Goal: Task Accomplishment & Management: Use online tool/utility

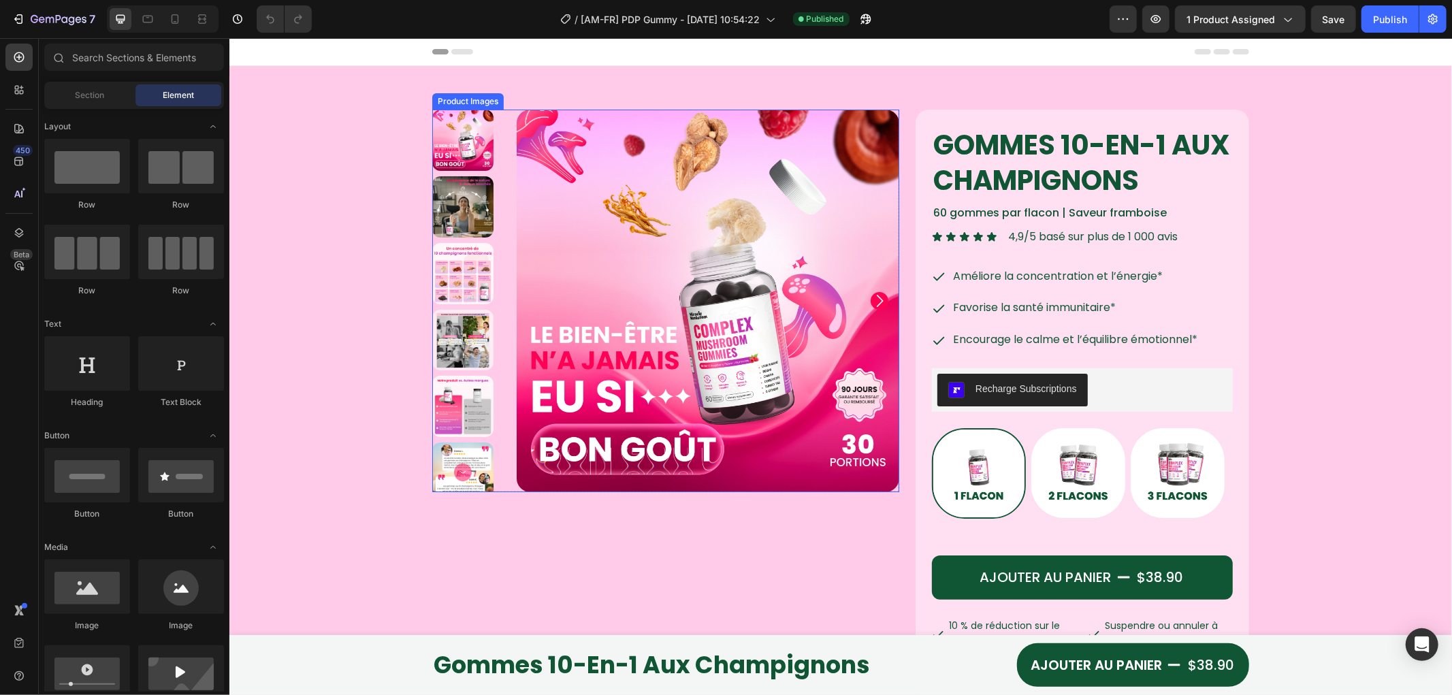
click at [664, 250] on img at bounding box center [707, 300] width 383 height 383
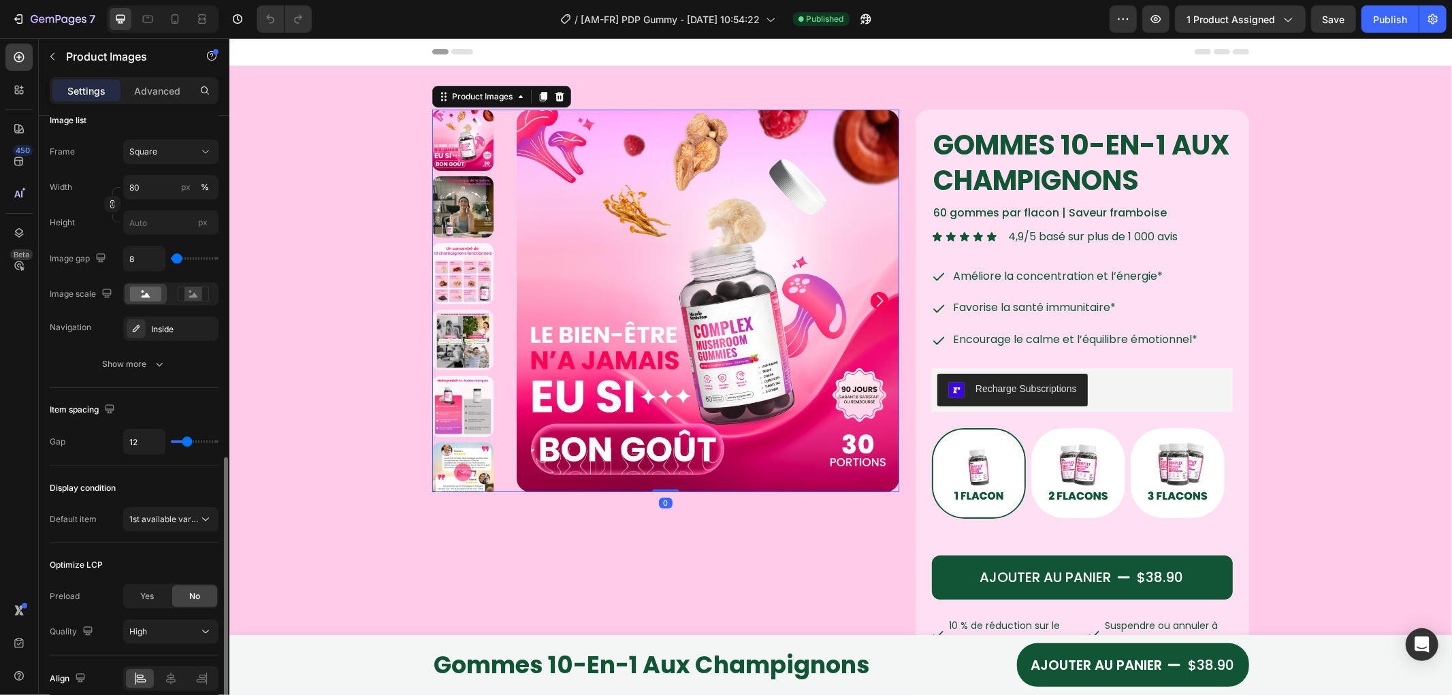
scroll to position [515, 0]
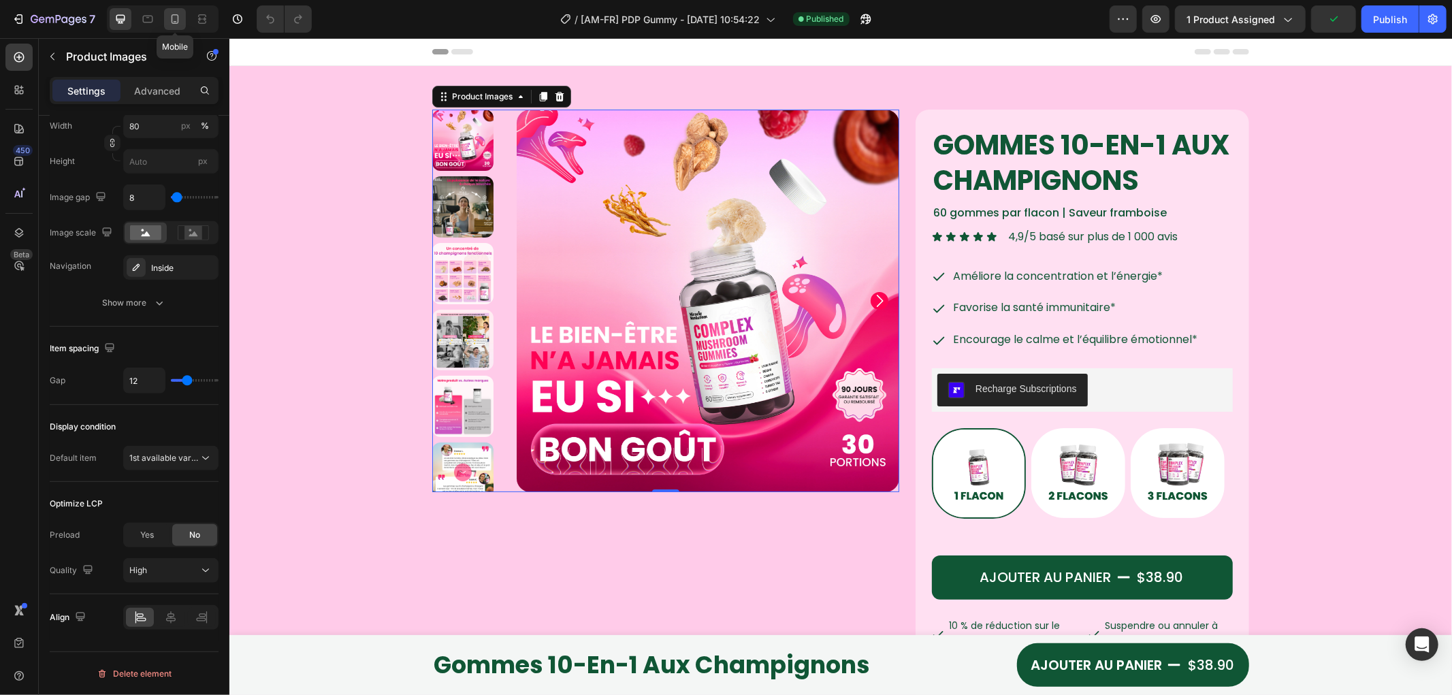
click at [176, 16] on icon at bounding box center [175, 19] width 14 height 14
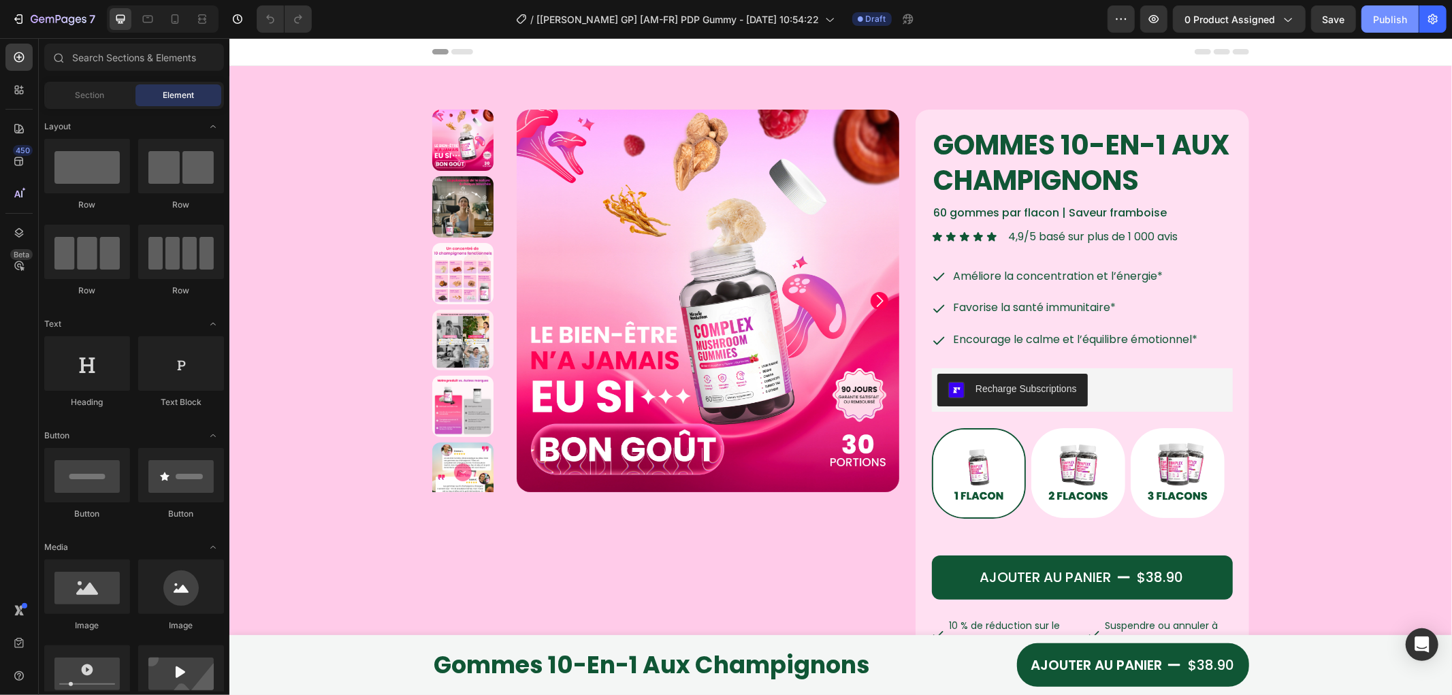
click at [1385, 18] on div "Publish" at bounding box center [1390, 19] width 34 height 14
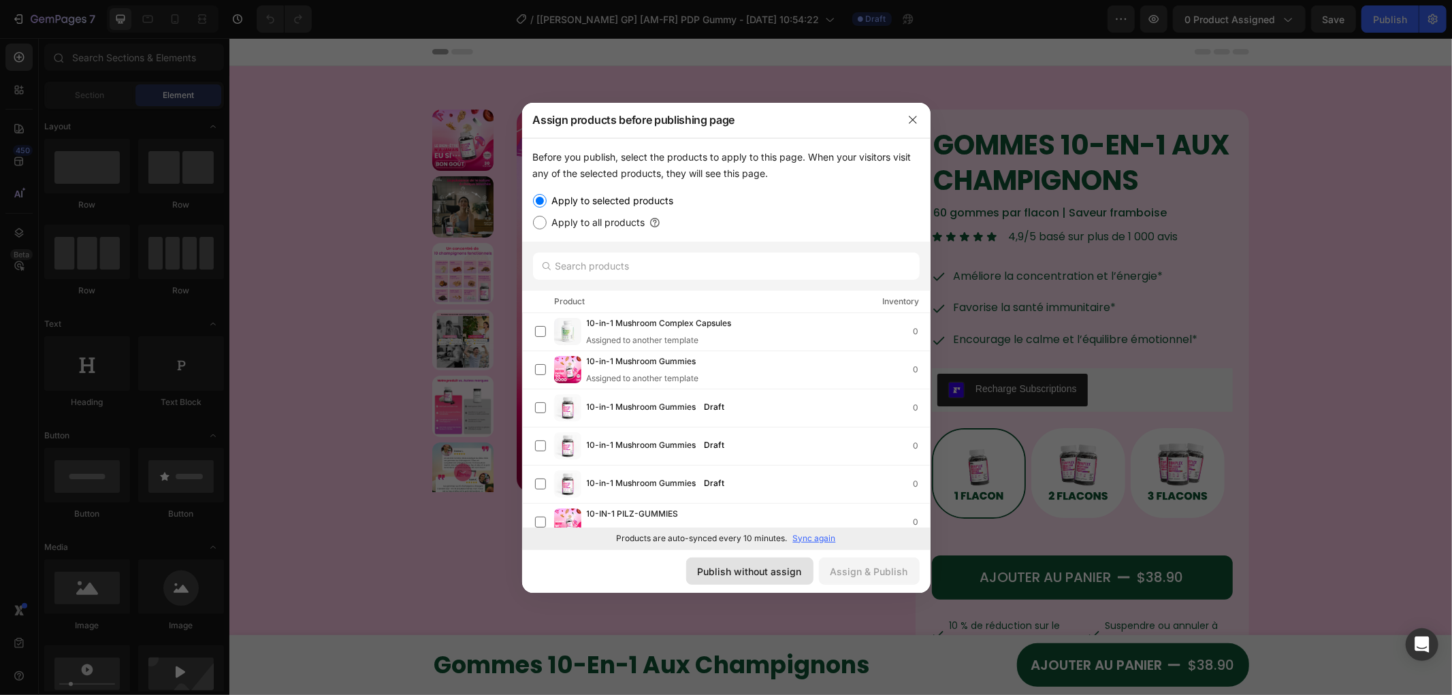
click at [797, 568] on div "Publish without assign" at bounding box center [750, 571] width 104 height 14
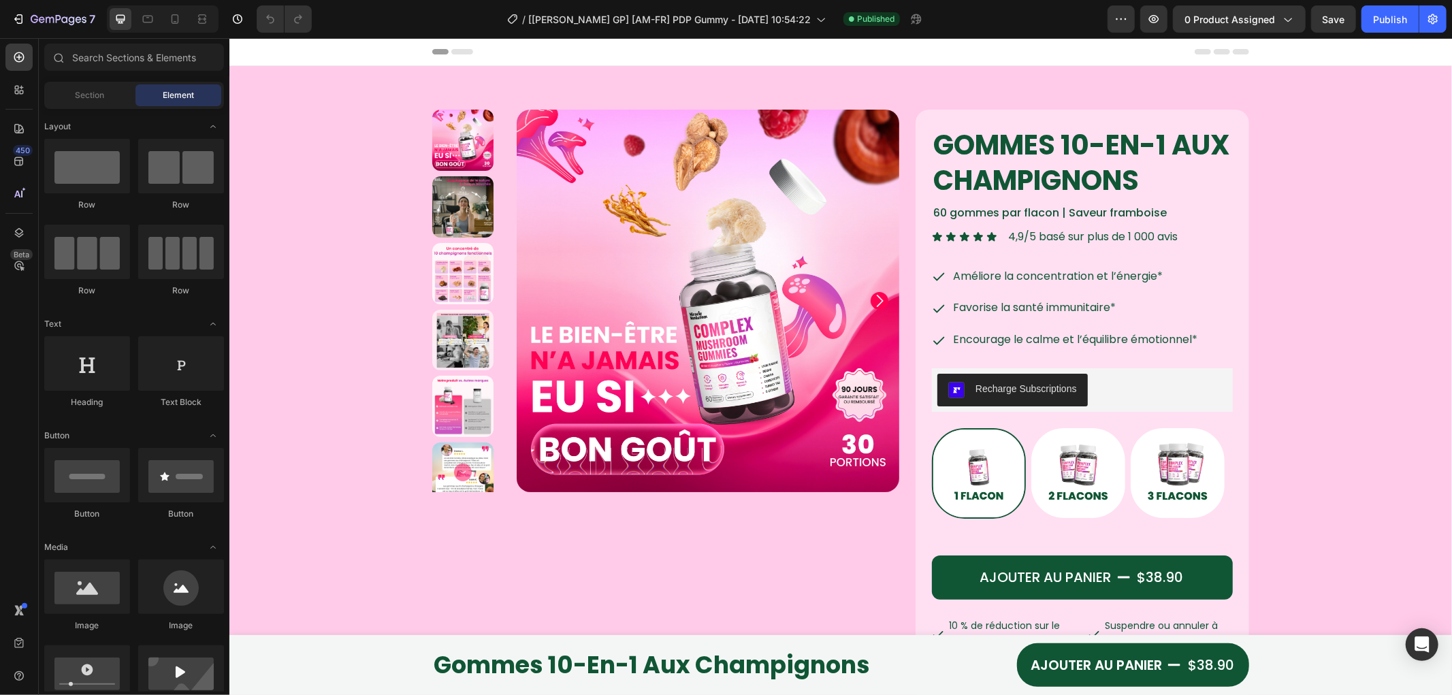
click at [741, 223] on img at bounding box center [707, 300] width 383 height 383
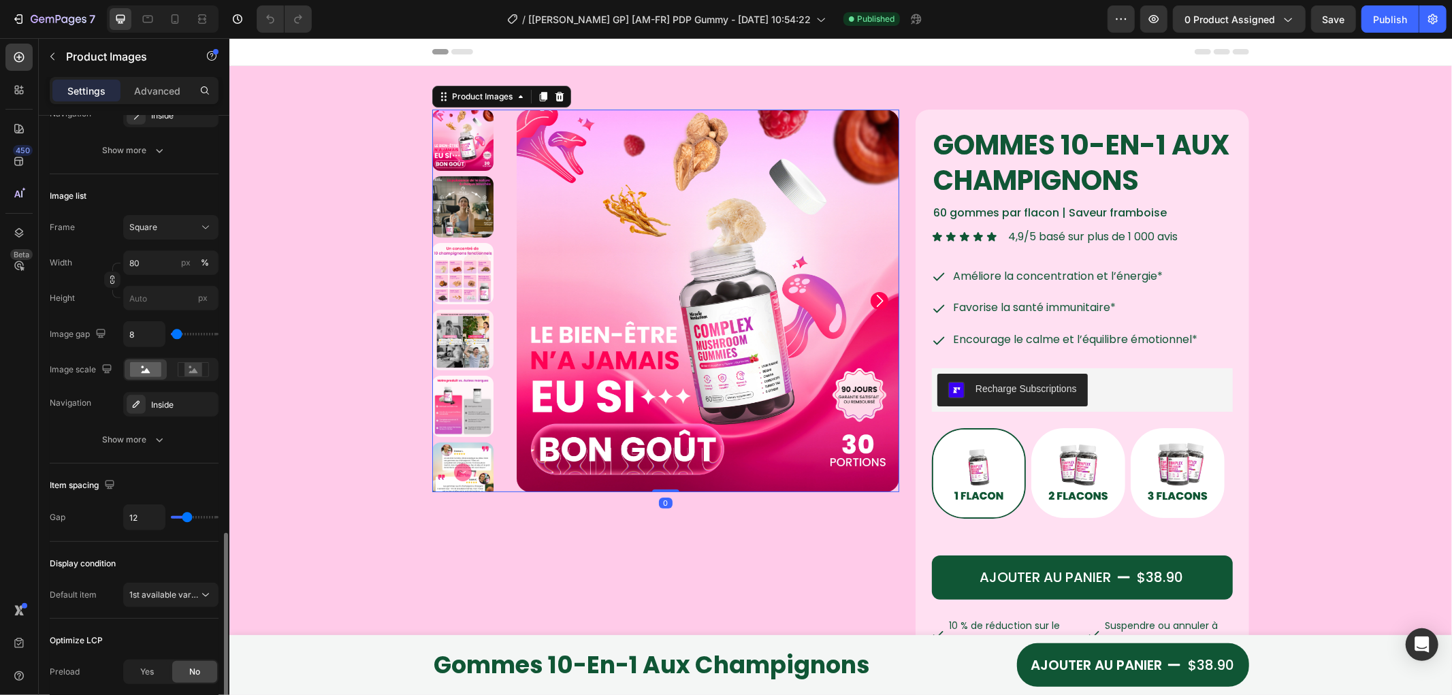
scroll to position [515, 0]
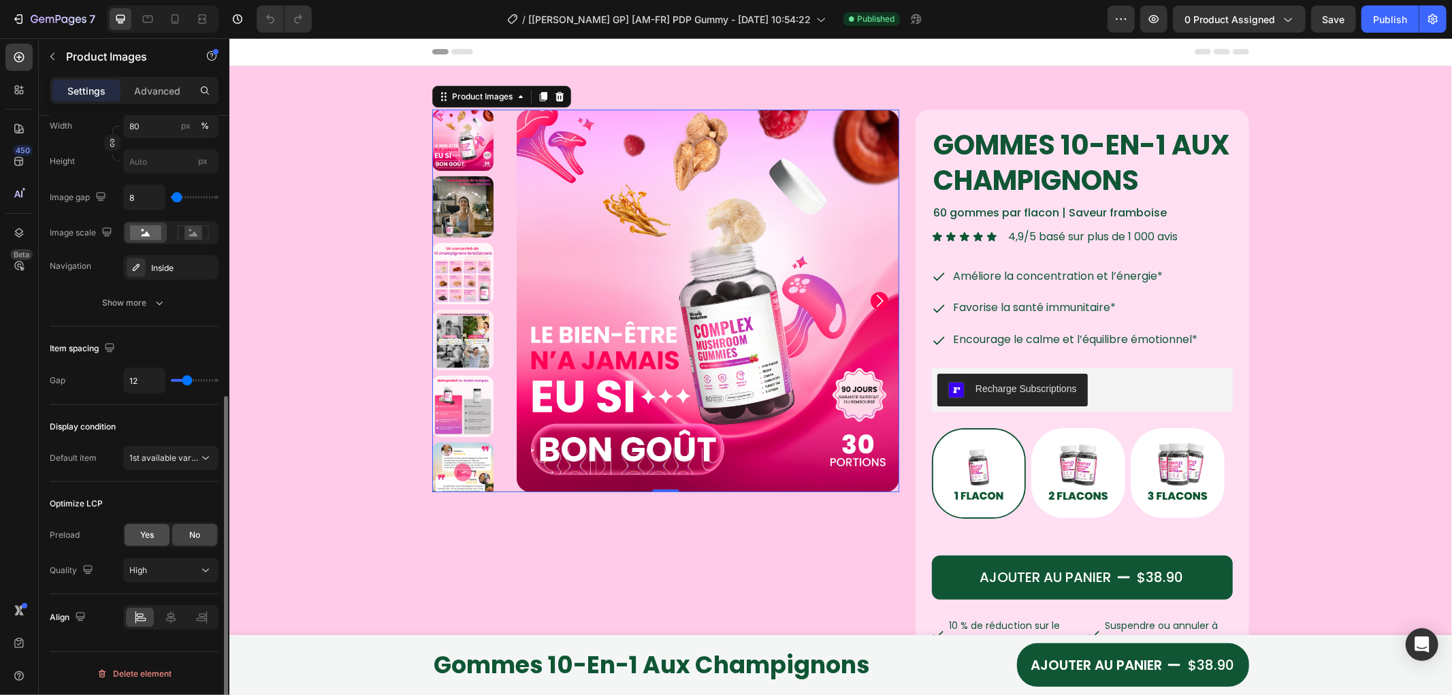
drag, startPoint x: 136, startPoint y: 535, endPoint x: 285, endPoint y: 167, distance: 396.4
click at [136, 535] on div "Yes" at bounding box center [147, 535] width 45 height 22
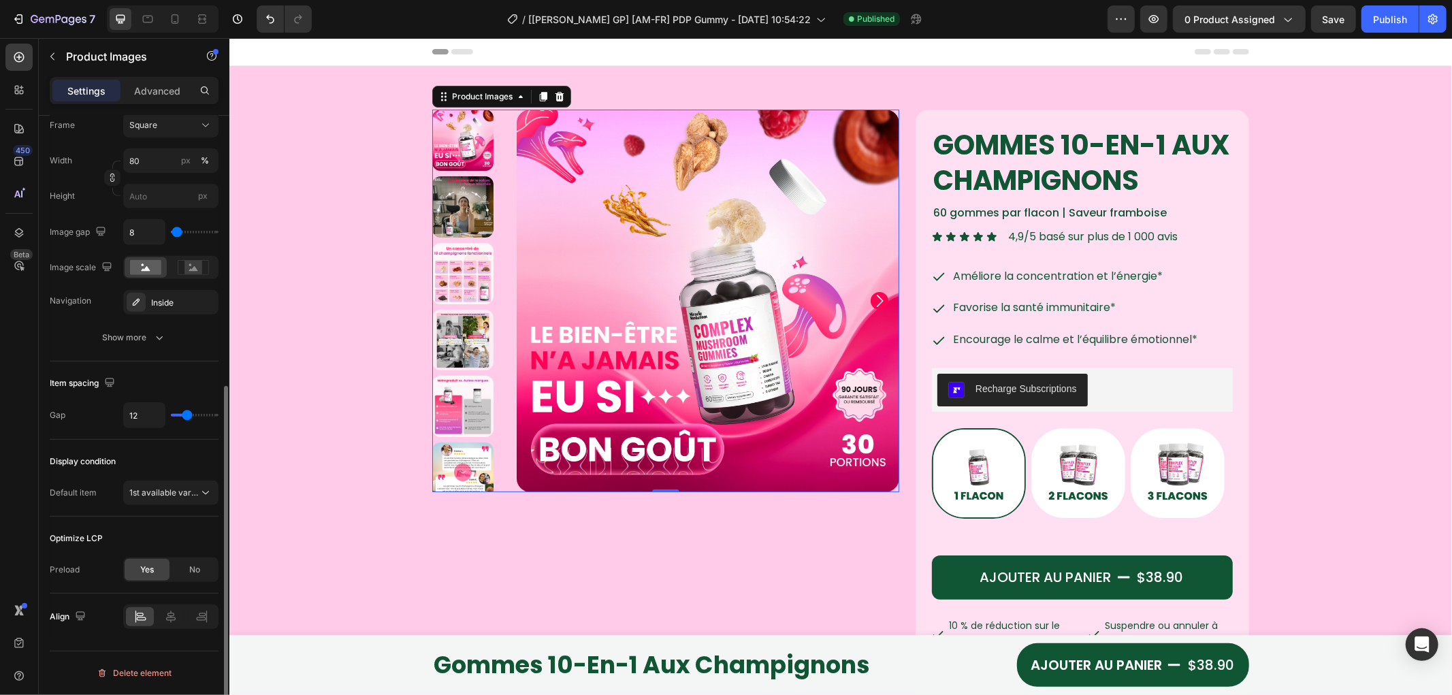
scroll to position [480, 0]
click at [178, 15] on icon at bounding box center [175, 19] width 14 height 14
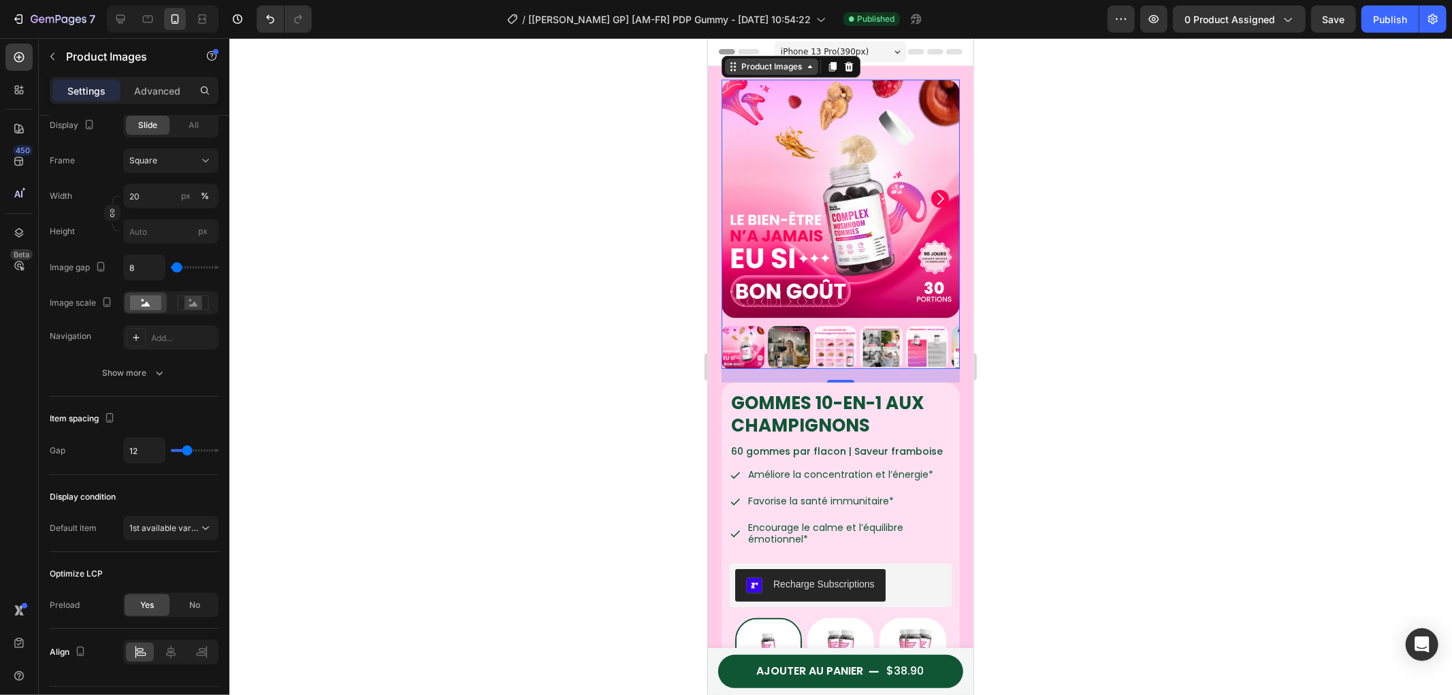
click at [794, 72] on div "Product Images" at bounding box center [770, 66] width 93 height 16
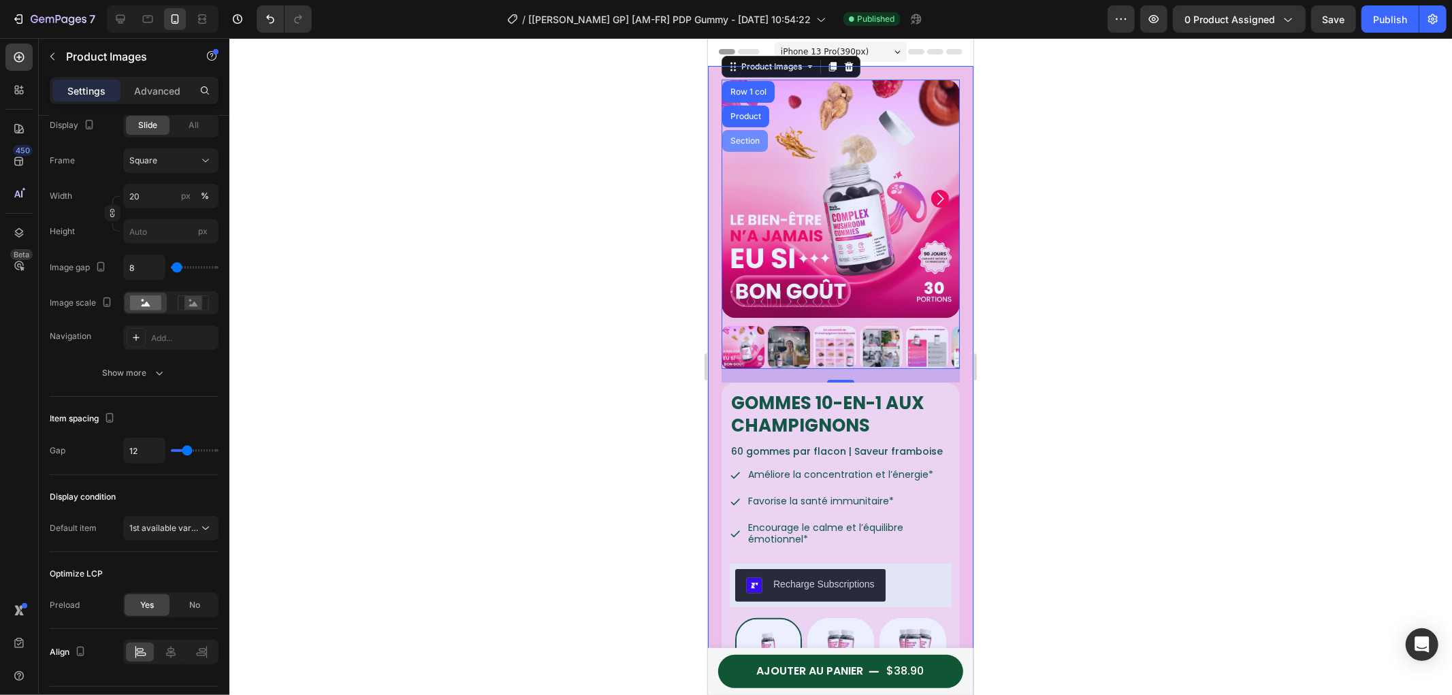
click at [738, 133] on div "Section" at bounding box center [744, 140] width 46 height 22
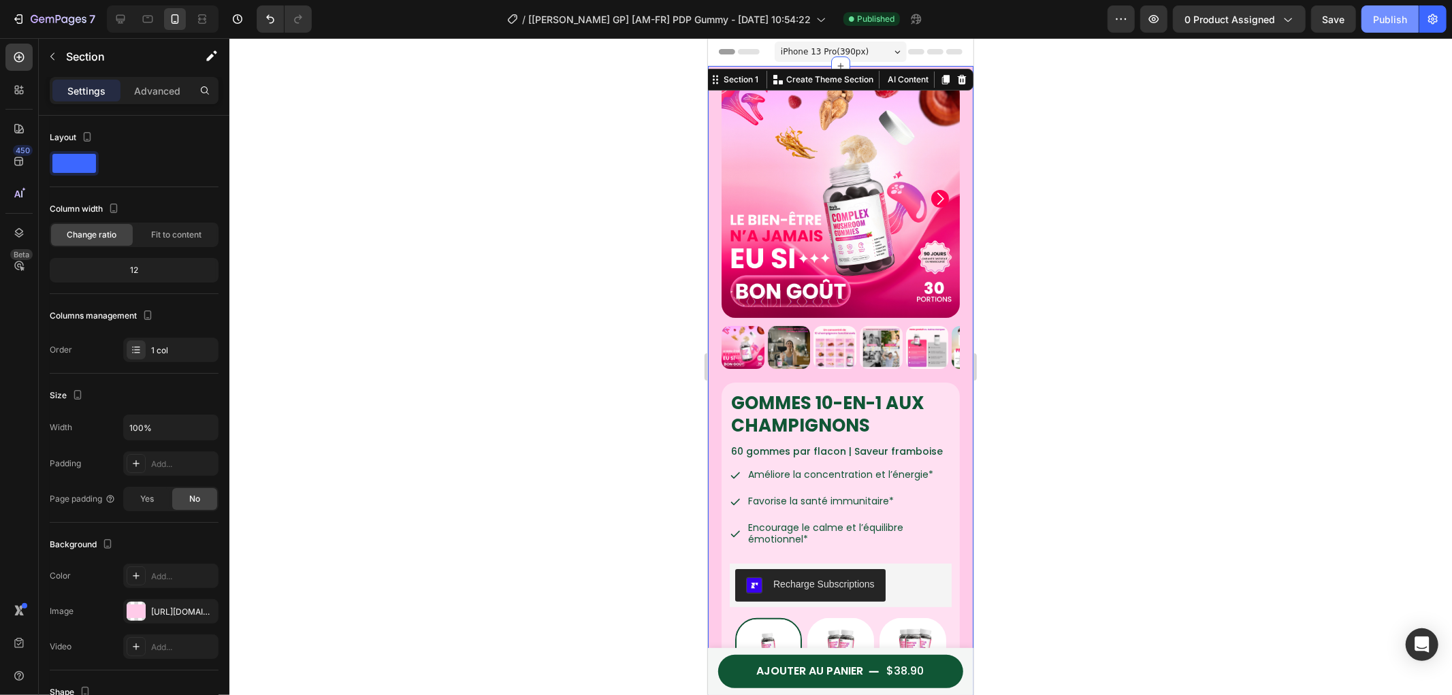
click at [1410, 19] on button "Publish" at bounding box center [1389, 18] width 57 height 27
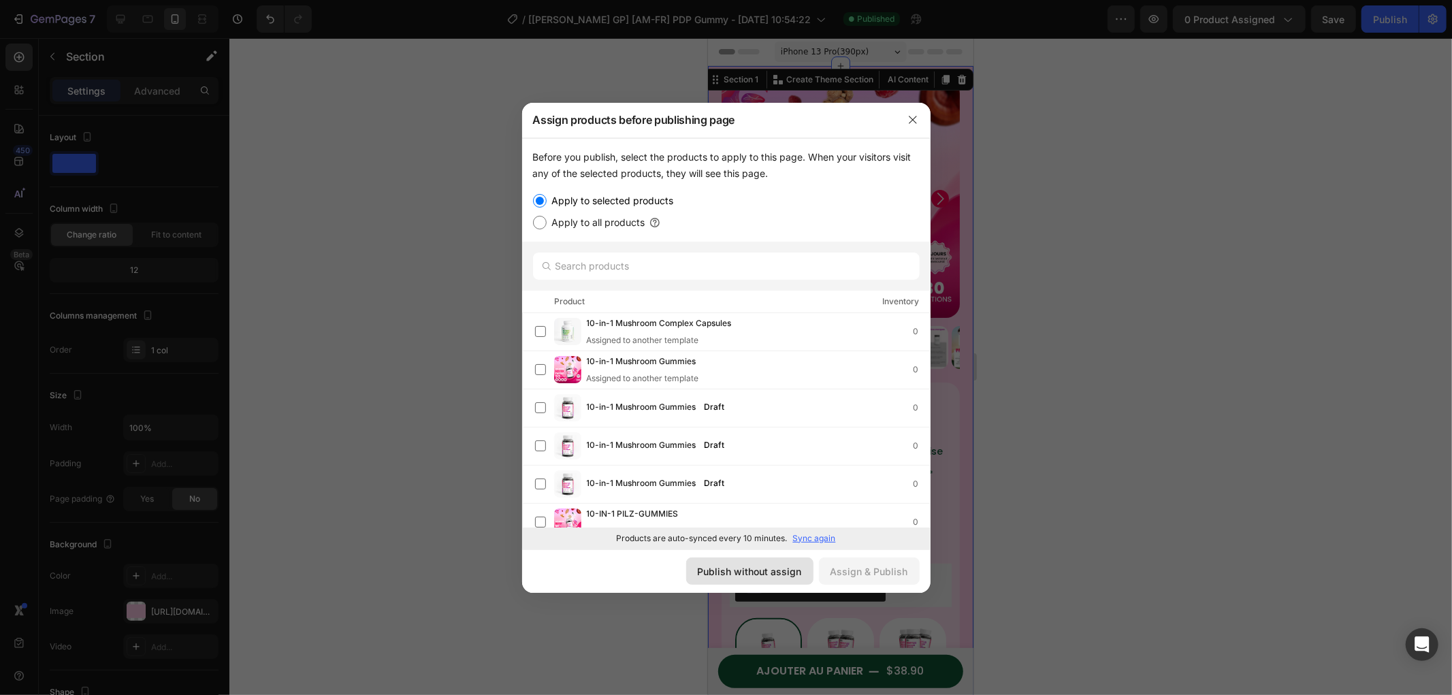
click at [758, 568] on div "Publish without assign" at bounding box center [750, 571] width 104 height 14
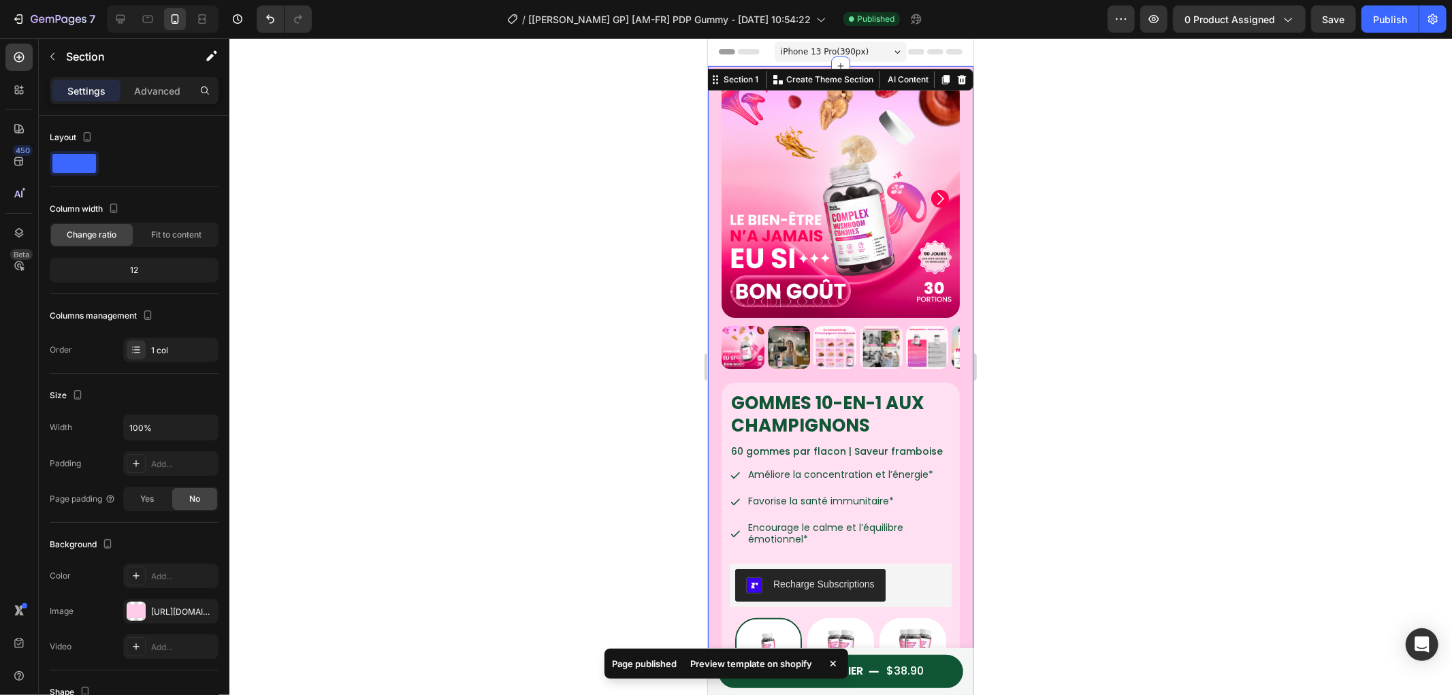
click at [788, 659] on div "Preview template on shopify" at bounding box center [752, 663] width 138 height 19
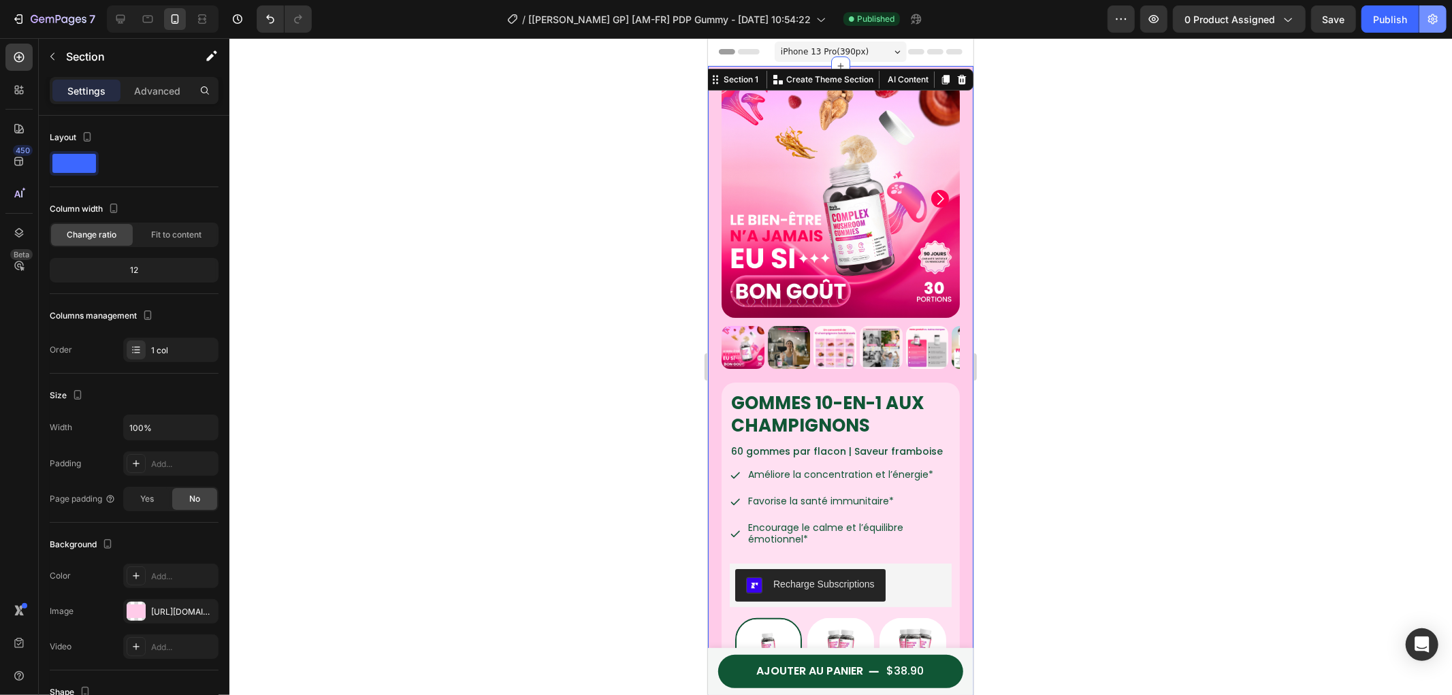
click at [1432, 12] on button "button" at bounding box center [1432, 18] width 27 height 27
click at [1433, 15] on icon "button" at bounding box center [1433, 19] width 14 height 14
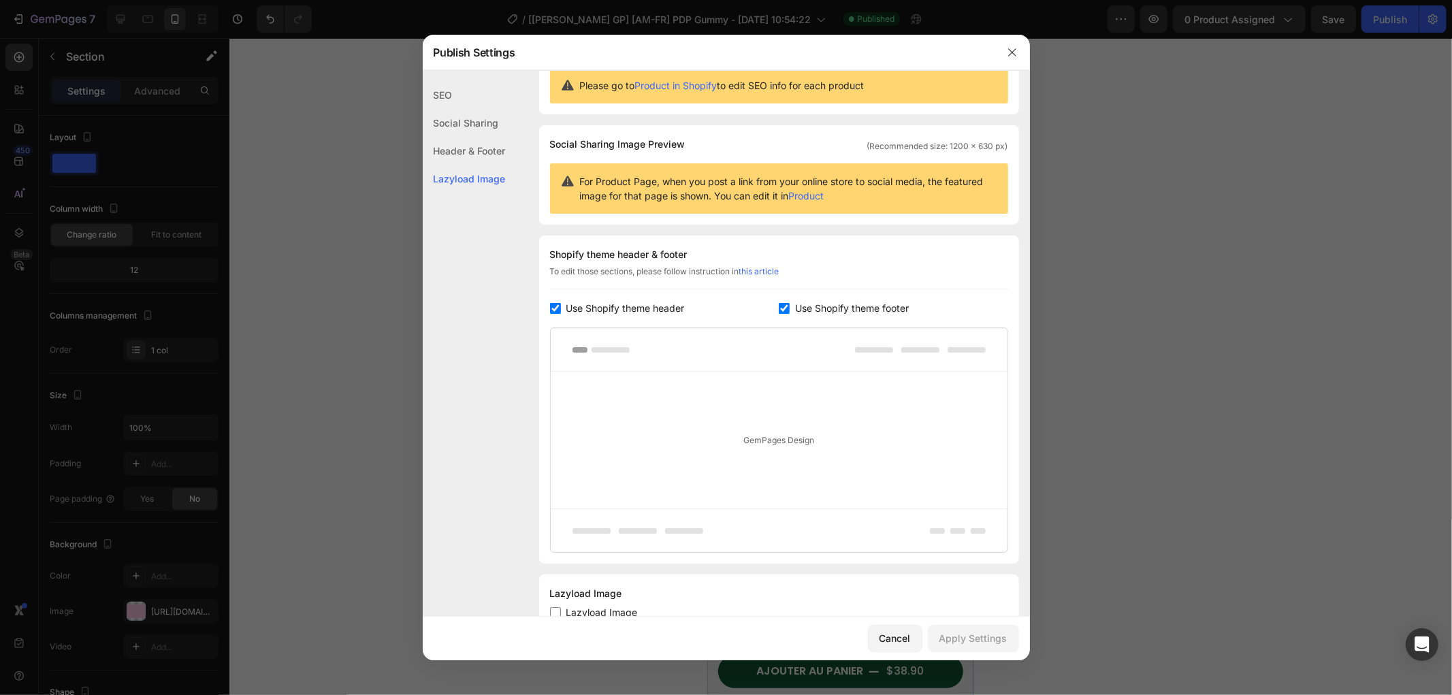
scroll to position [93, 0]
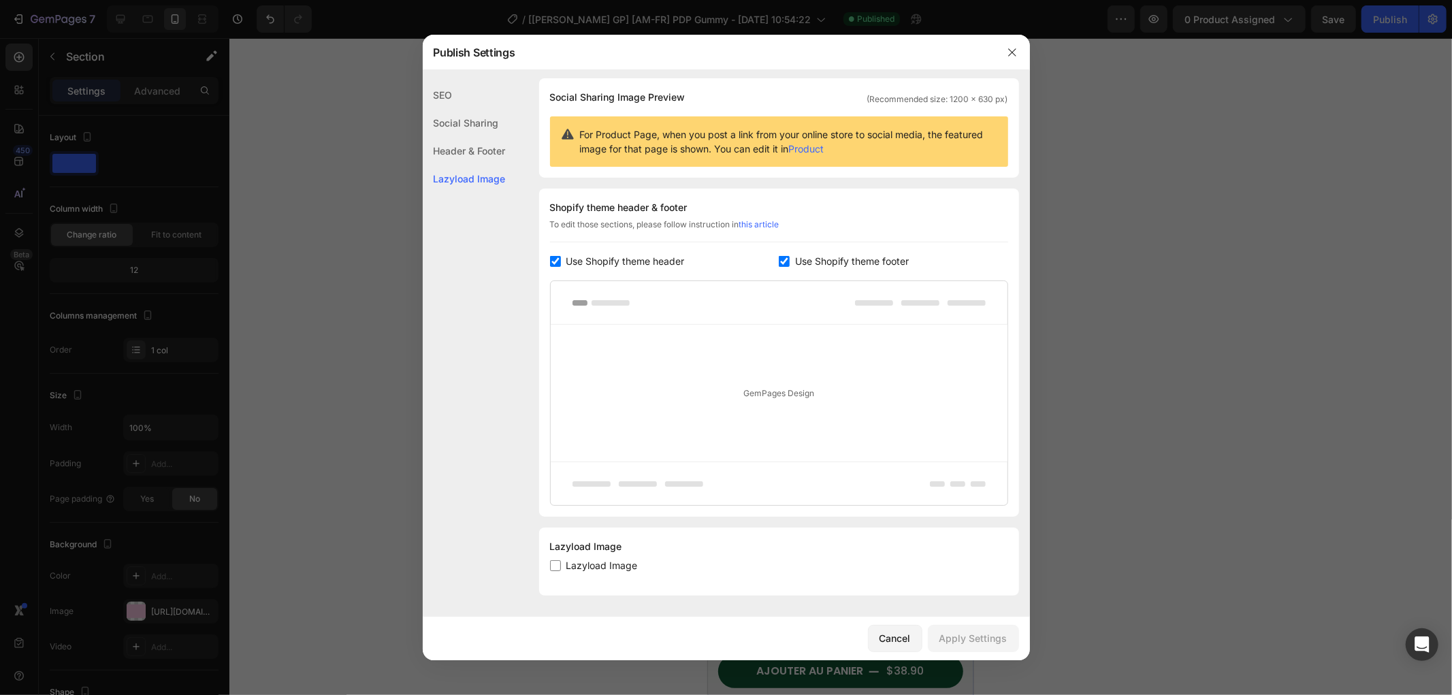
click at [559, 568] on input "checkbox" at bounding box center [555, 565] width 11 height 11
click at [561, 566] on label "Lazyload Image" at bounding box center [599, 565] width 77 height 16
checkbox input "true"
drag, startPoint x: 975, startPoint y: 636, endPoint x: 1042, endPoint y: 595, distance: 79.1
click at [975, 636] on div "Apply Settings" at bounding box center [973, 638] width 68 height 14
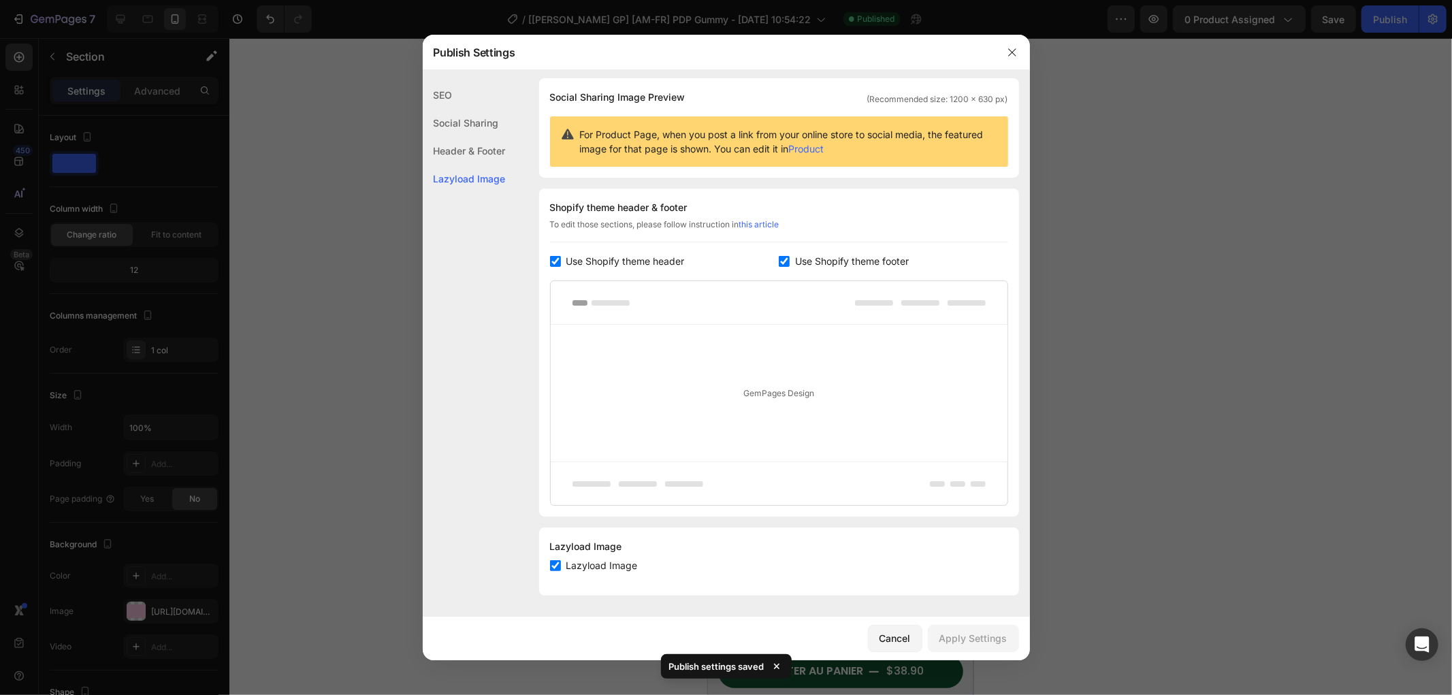
click at [1153, 432] on div at bounding box center [726, 347] width 1452 height 695
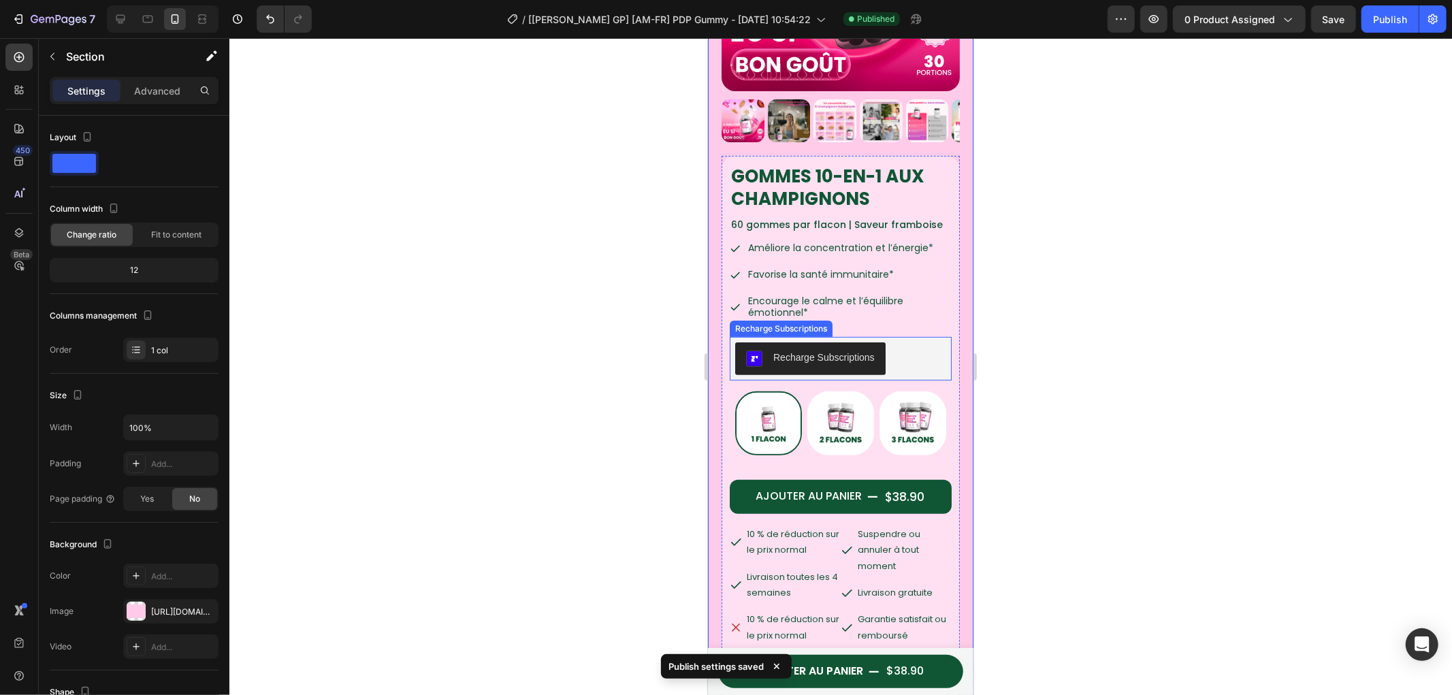
scroll to position [0, 0]
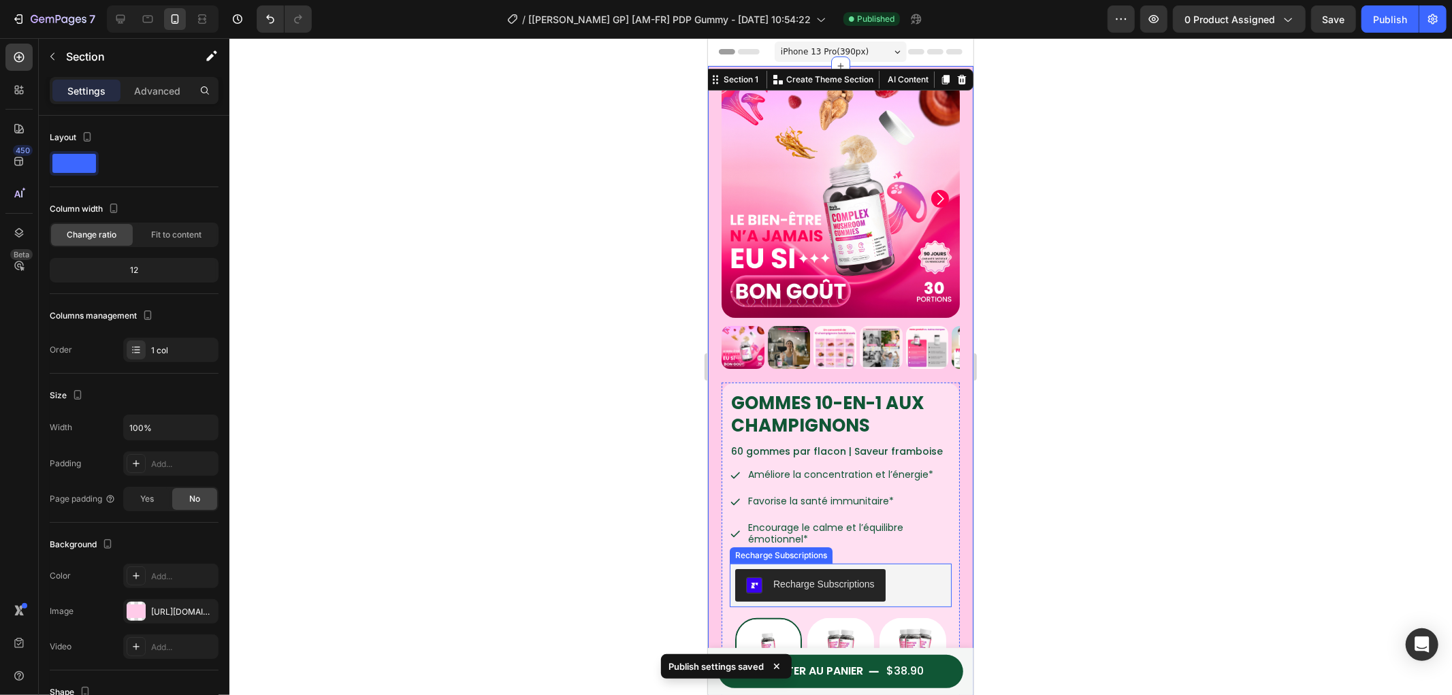
click at [800, 619] on img at bounding box center [768, 649] width 64 height 61
click at [768, 617] on input "Buy 1 Gummy Bottle Buy 1 Gummy Bottle" at bounding box center [767, 617] width 1 height 1
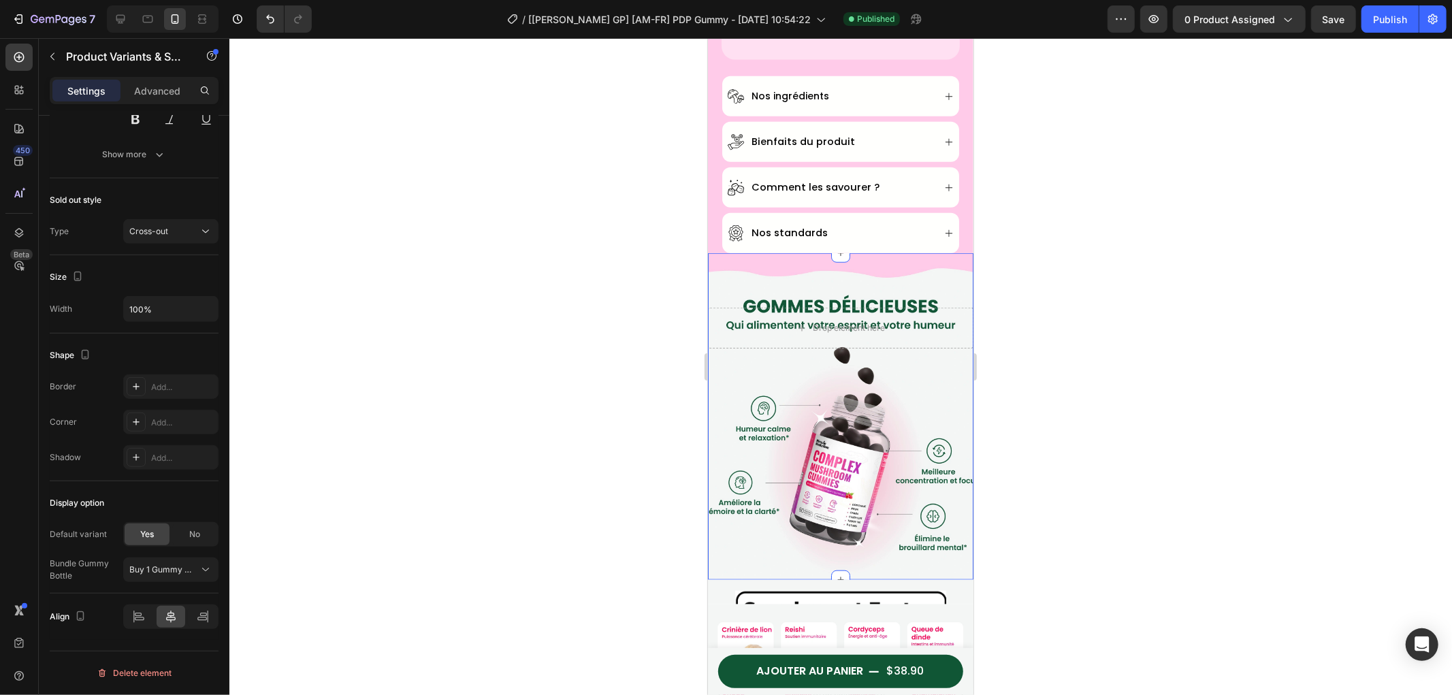
scroll to position [907, 0]
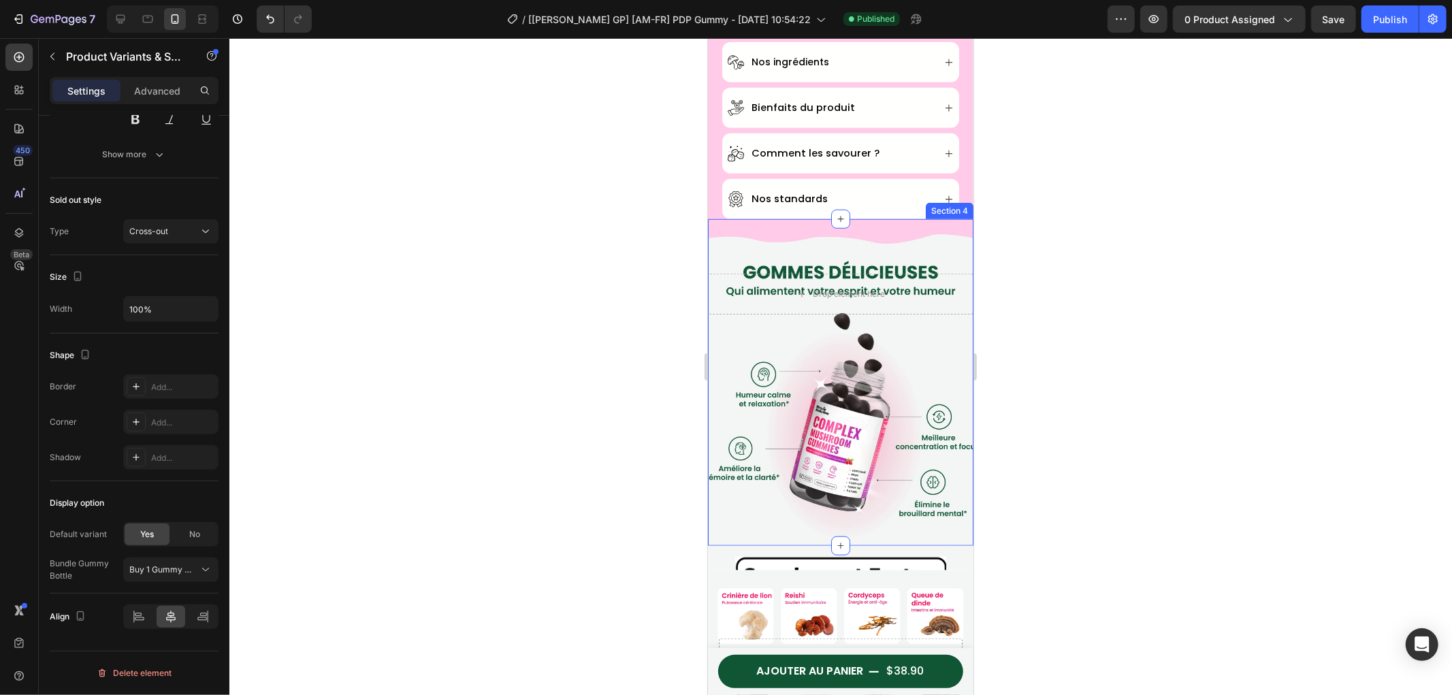
click at [820, 462] on div "Drop element here Section 4" at bounding box center [839, 381] width 265 height 327
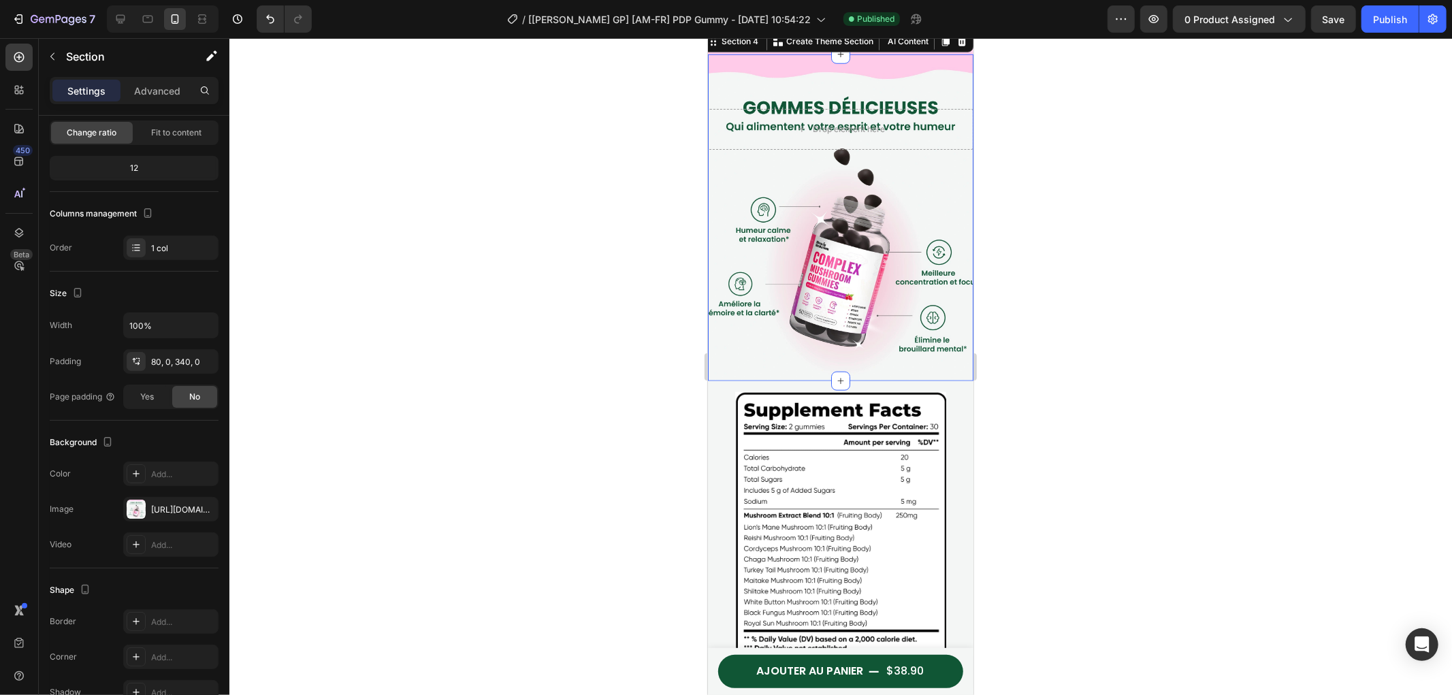
scroll to position [1285, 0]
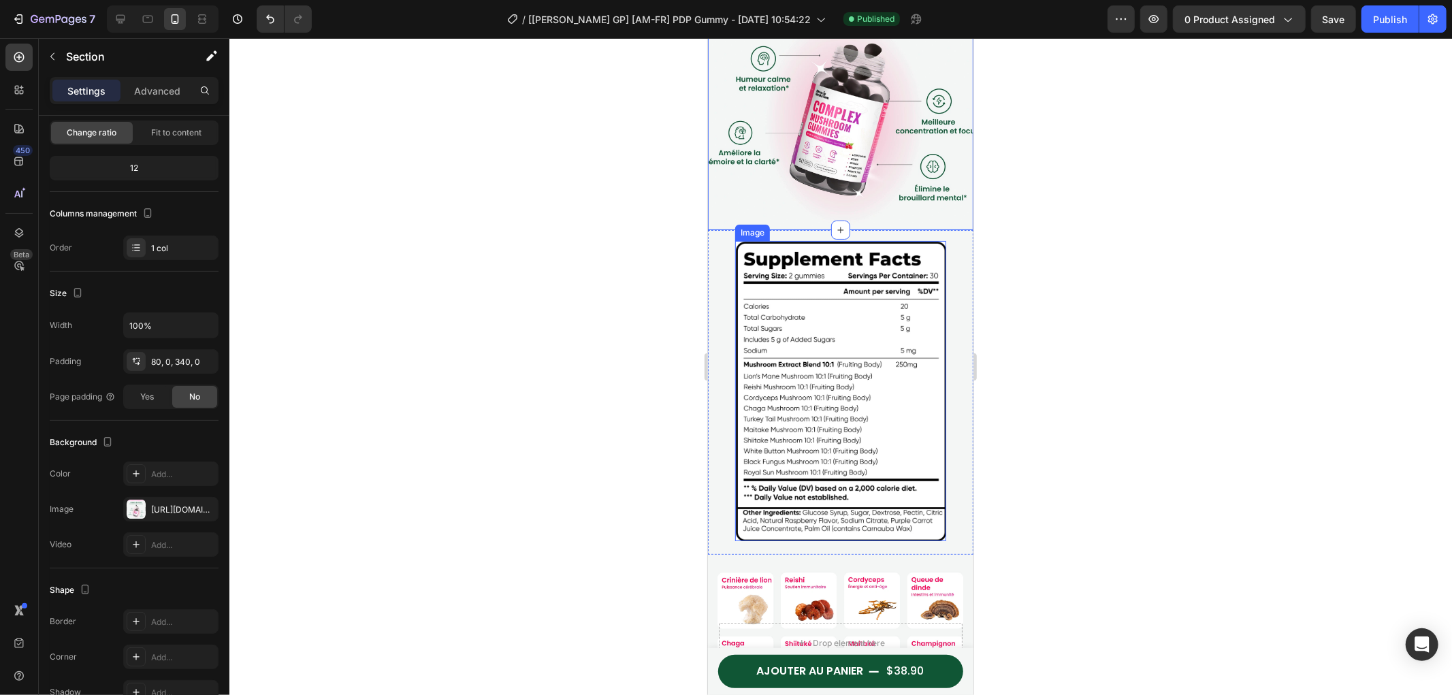
click at [812, 424] on img at bounding box center [839, 390] width 211 height 300
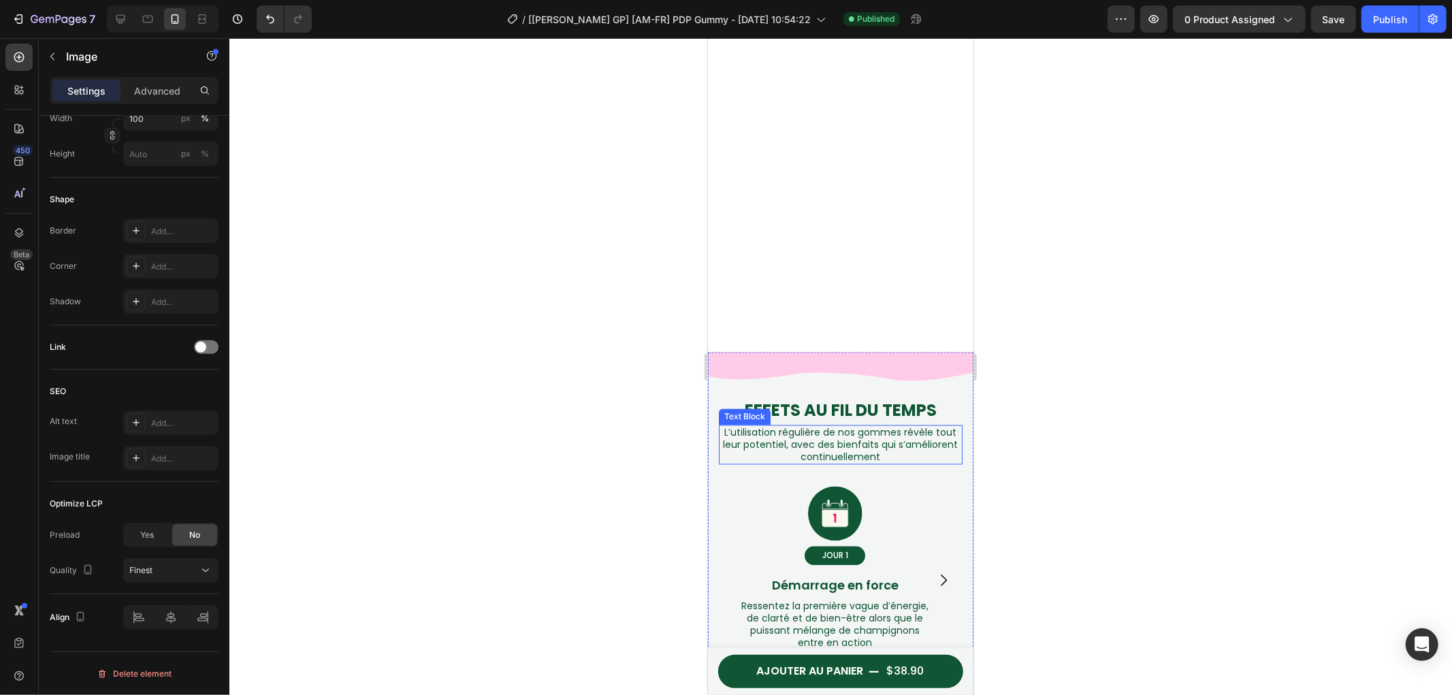
scroll to position [2495, 0]
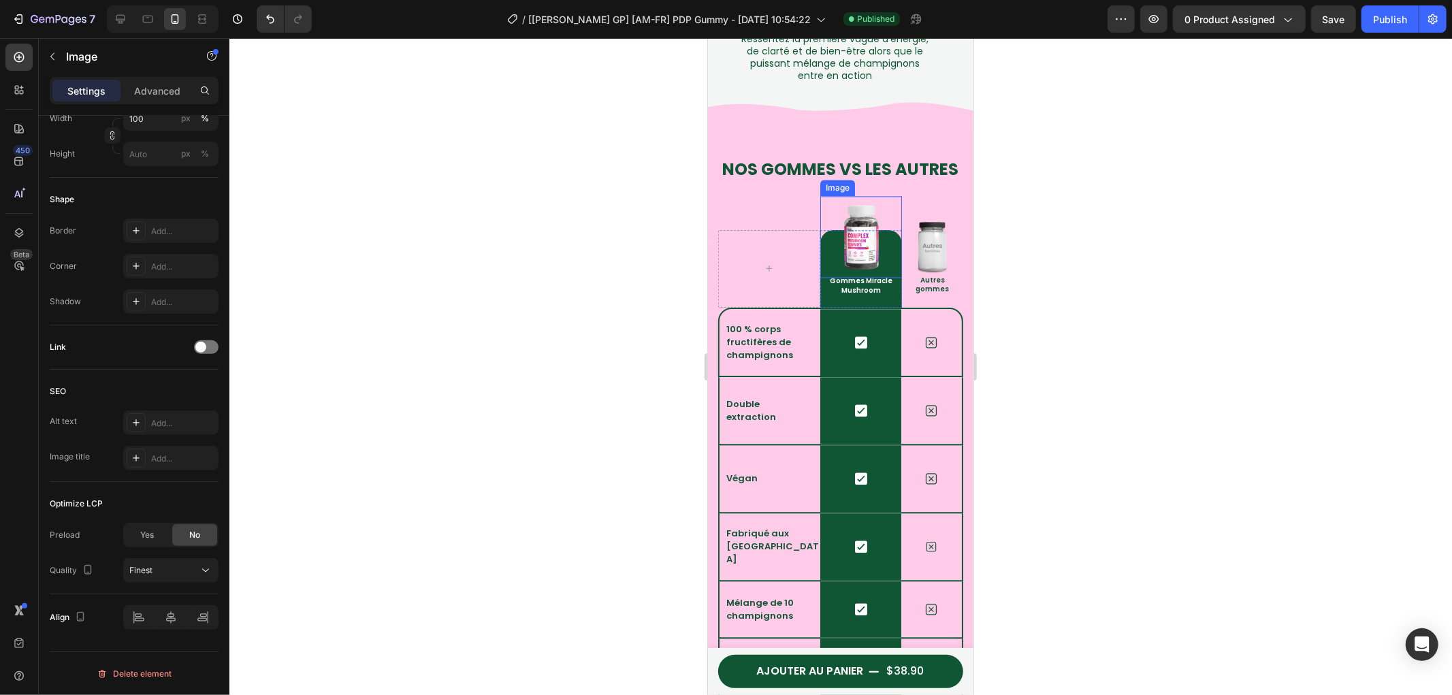
click at [848, 277] on img at bounding box center [861, 236] width 82 height 82
click at [1400, 25] on div "Publish" at bounding box center [1390, 19] width 34 height 14
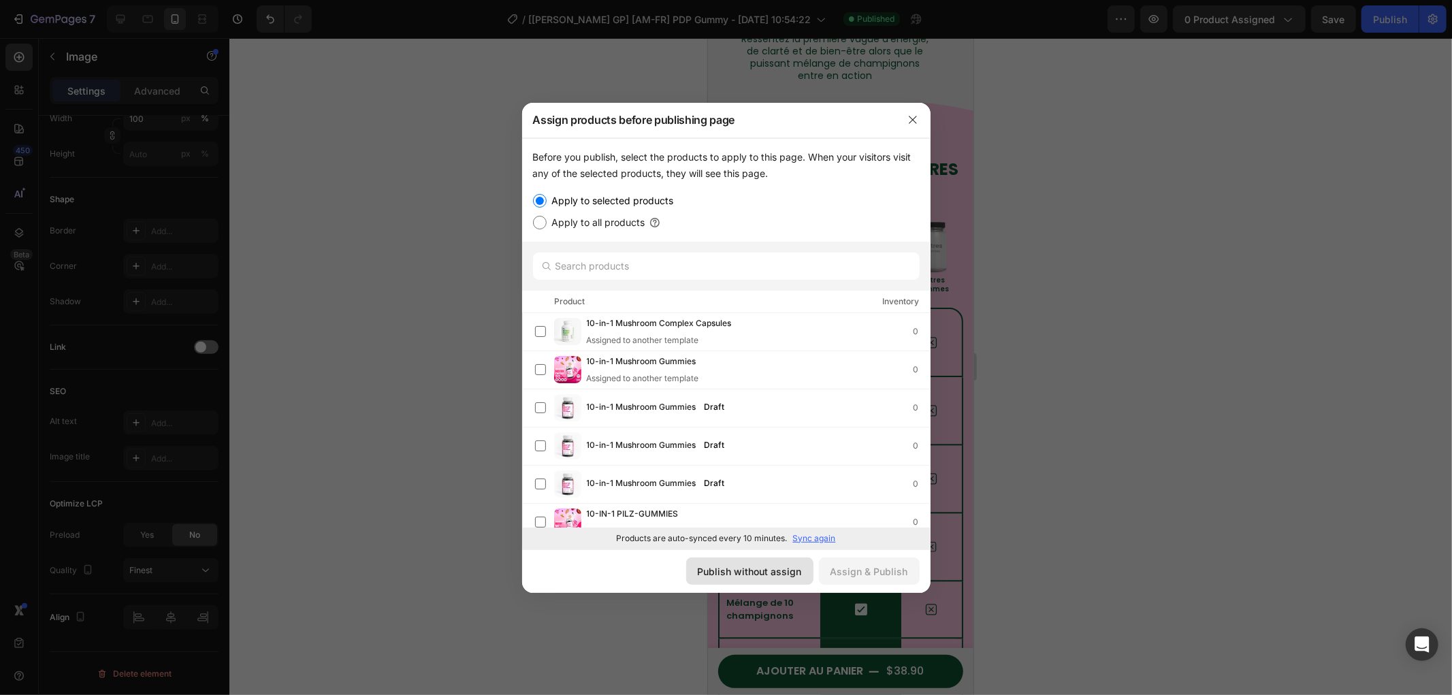
click at [779, 572] on div "Publish without assign" at bounding box center [750, 571] width 104 height 14
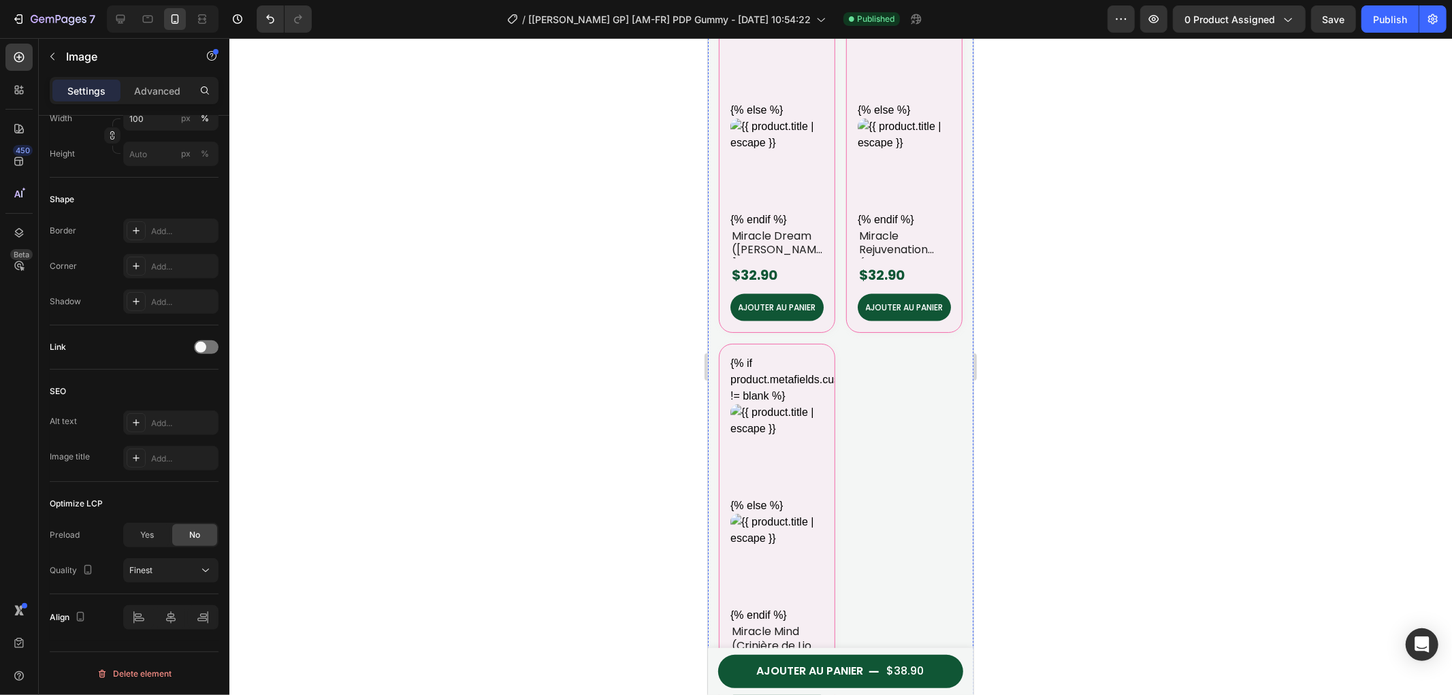
scroll to position [5654, 0]
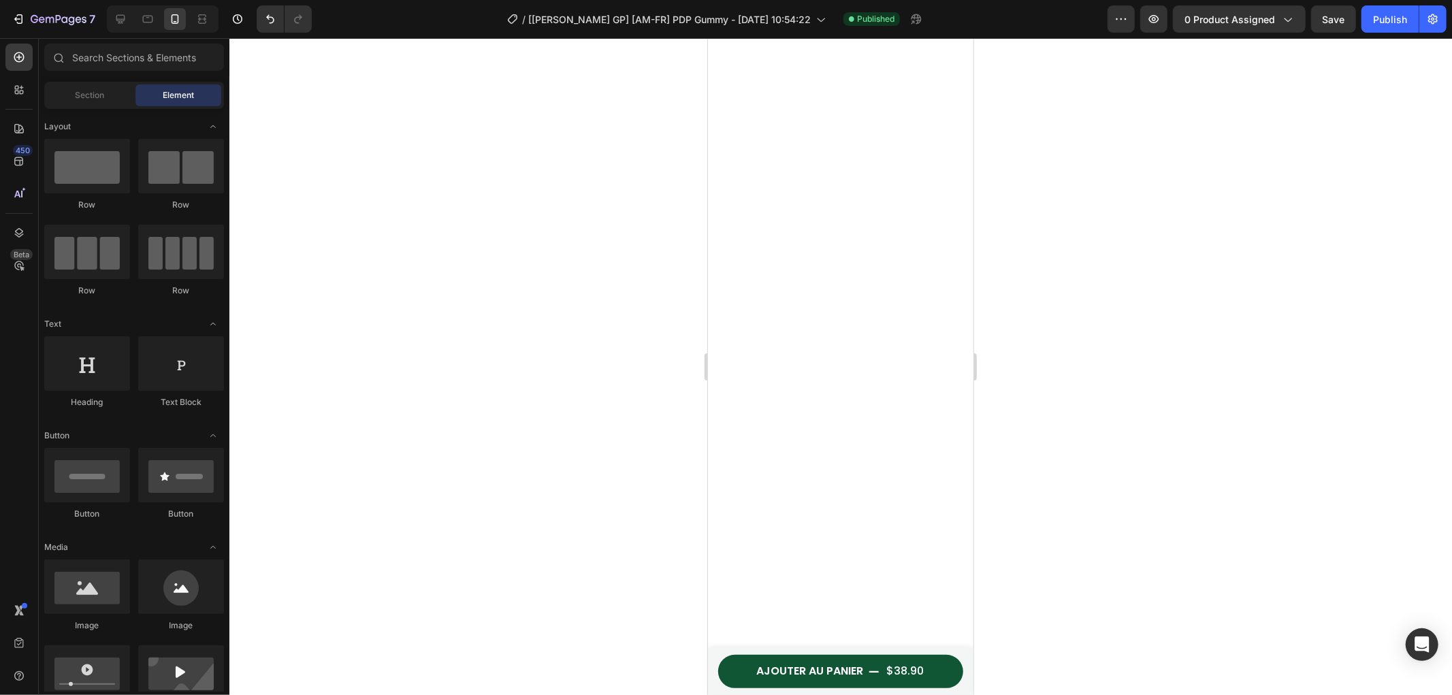
drag, startPoint x: 969, startPoint y: 596, endPoint x: 1691, endPoint y: 65, distance: 896.5
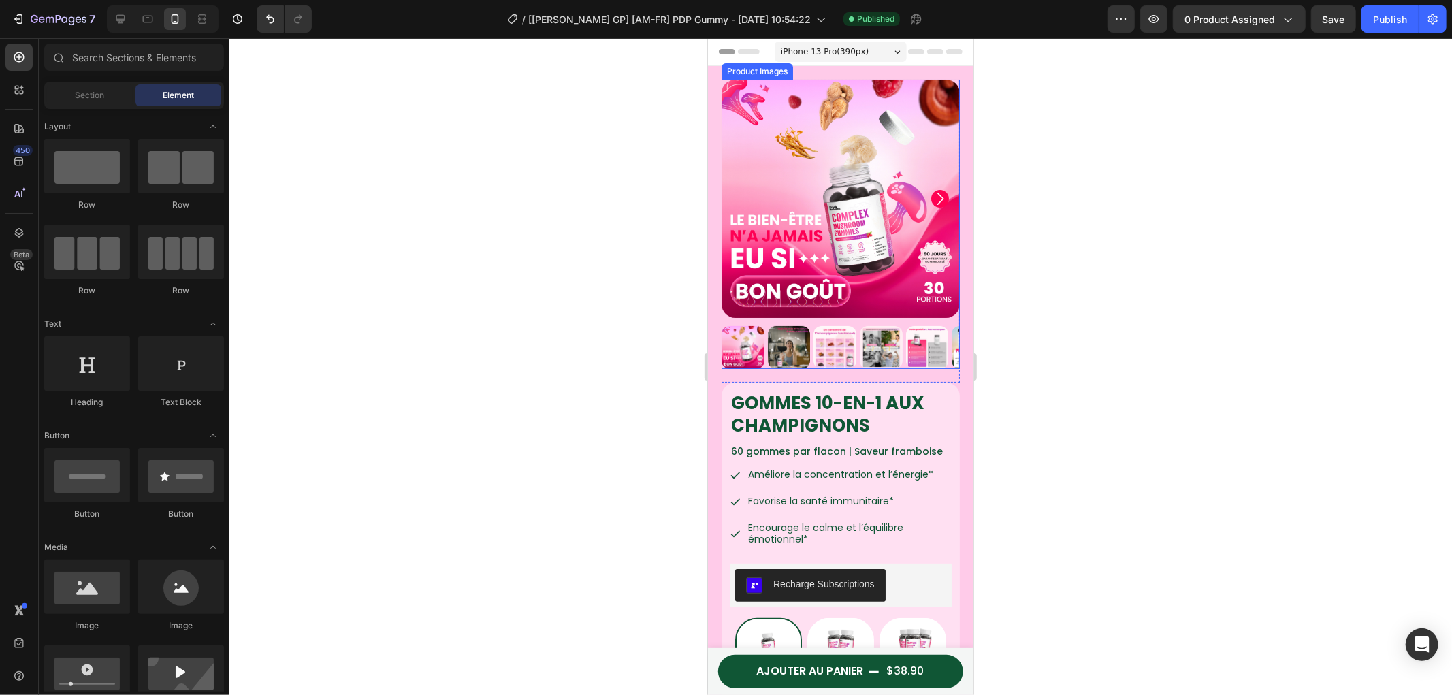
click at [801, 161] on img at bounding box center [840, 198] width 238 height 238
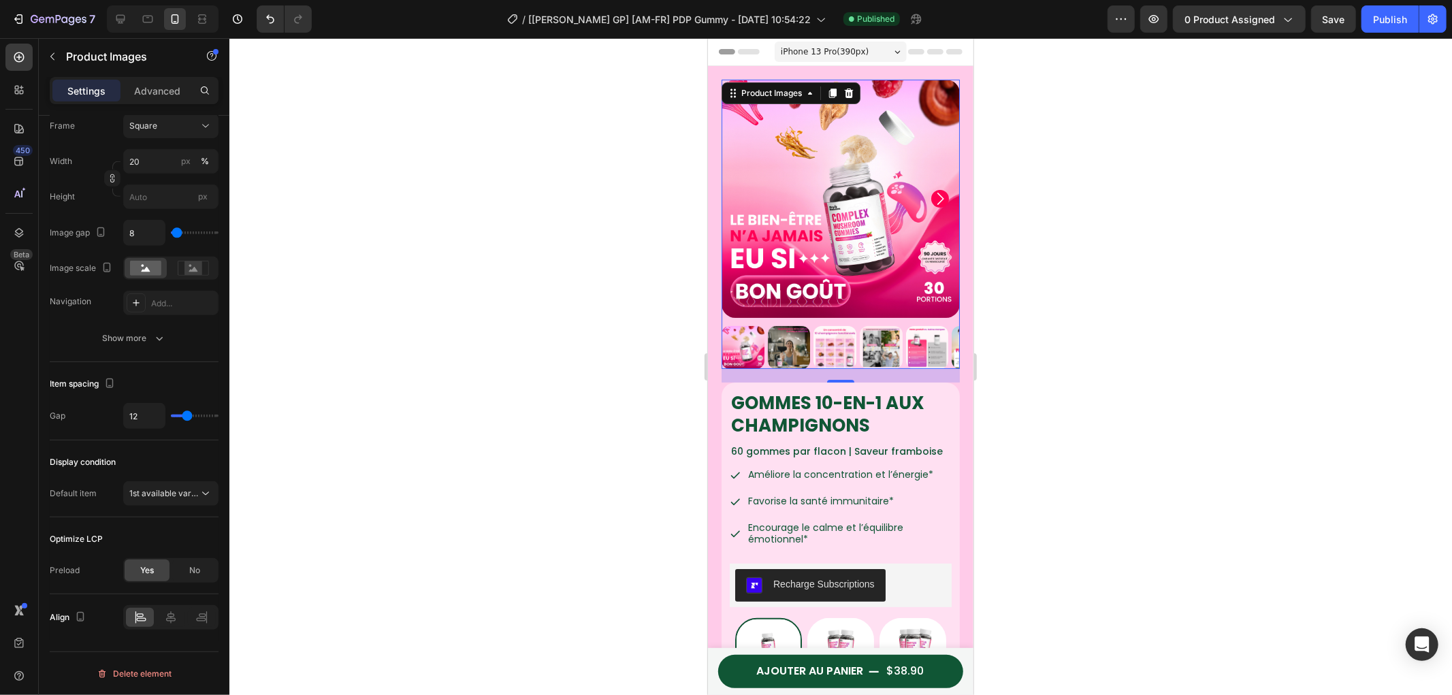
scroll to position [227, 0]
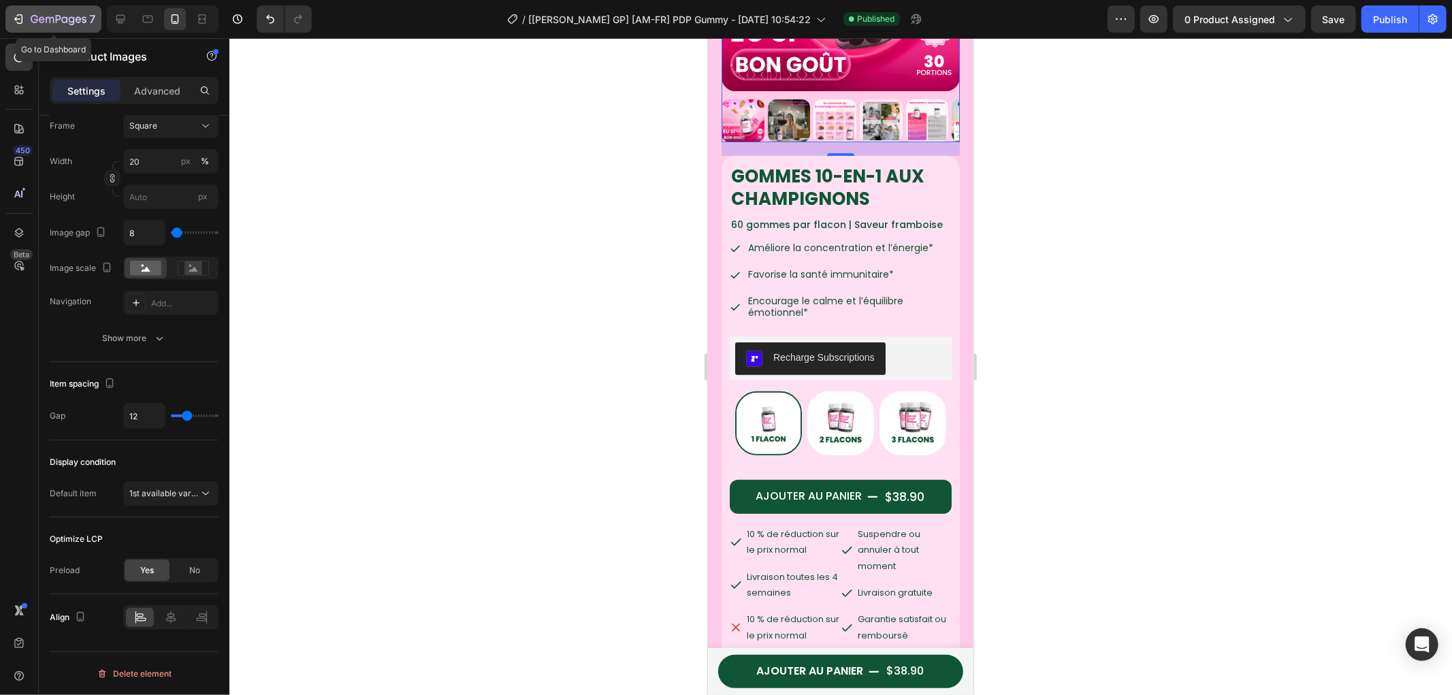
click at [78, 18] on icon "button" at bounding box center [59, 20] width 56 height 12
